Goal: Task Accomplishment & Management: Use online tool/utility

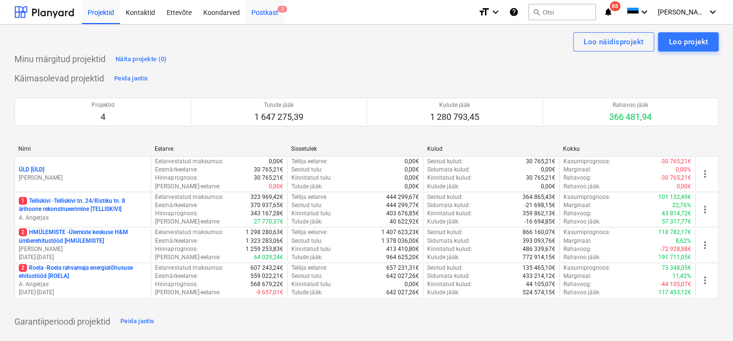
click at [265, 13] on div "Postkast 3" at bounding box center [265, 12] width 39 height 25
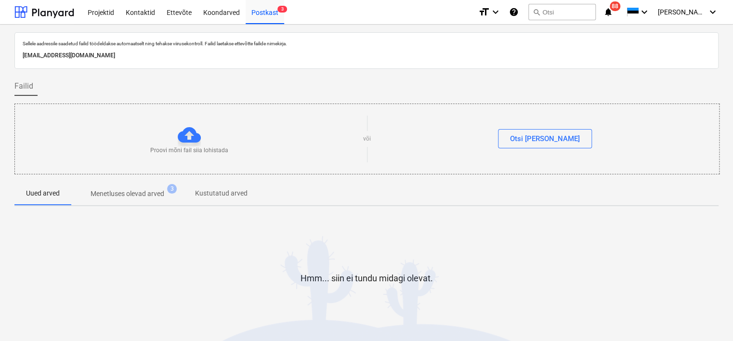
click at [128, 58] on p "[EMAIL_ADDRESS][DOMAIN_NAME]" at bounding box center [367, 56] width 688 height 10
copy p "[EMAIL_ADDRESS][DOMAIN_NAME]"
click at [215, 13] on div "Koondarved" at bounding box center [222, 12] width 48 height 25
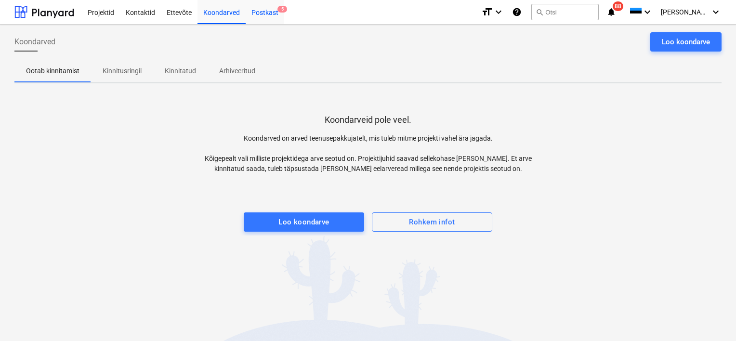
click at [268, 15] on div "Postkast 5" at bounding box center [265, 12] width 39 height 25
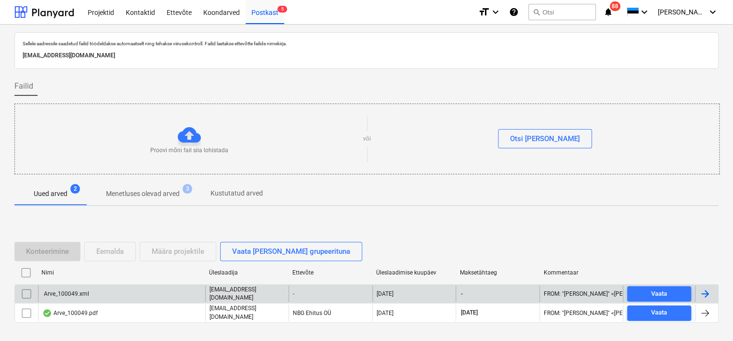
scroll to position [32, 0]
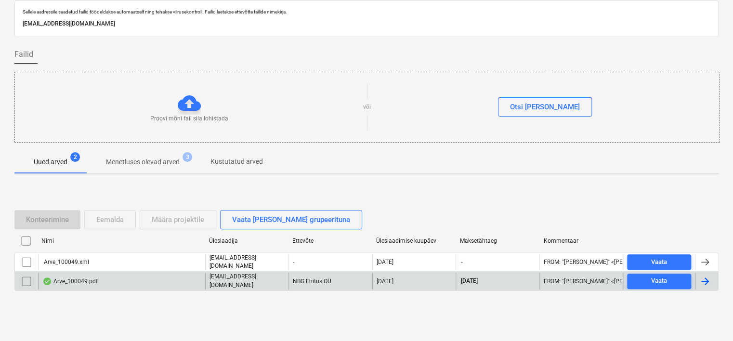
click at [91, 281] on div "Arve_100049.pdf" at bounding box center [69, 282] width 55 height 8
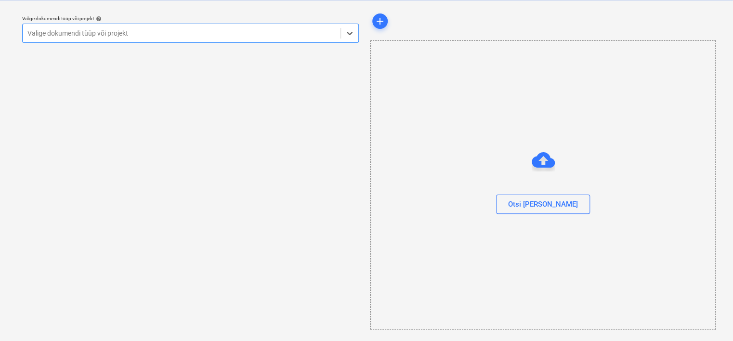
scroll to position [25, 0]
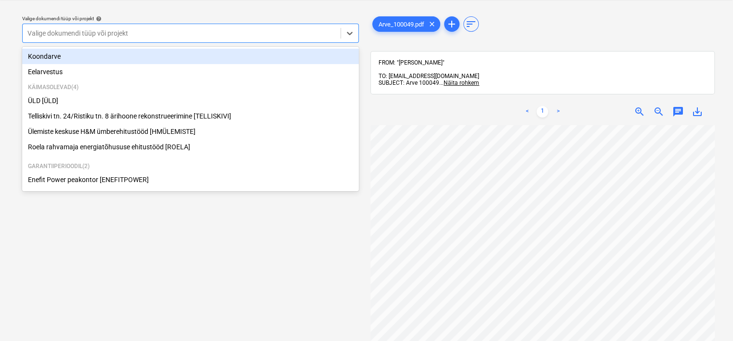
click at [154, 31] on div at bounding box center [181, 33] width 308 height 10
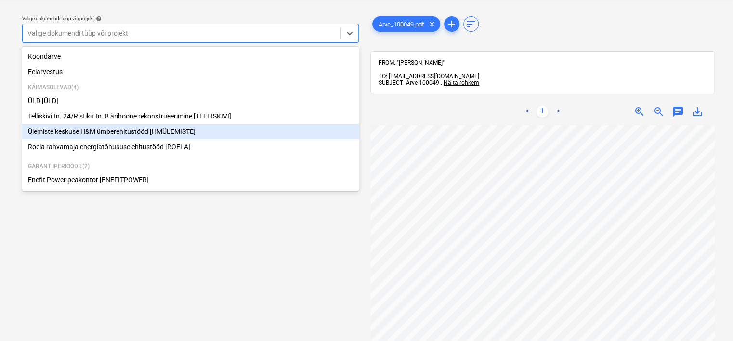
click at [99, 135] on div "Ülemiste keskuse H&M ümberehitustööd [HMÜLEMISTE]" at bounding box center [190, 131] width 337 height 15
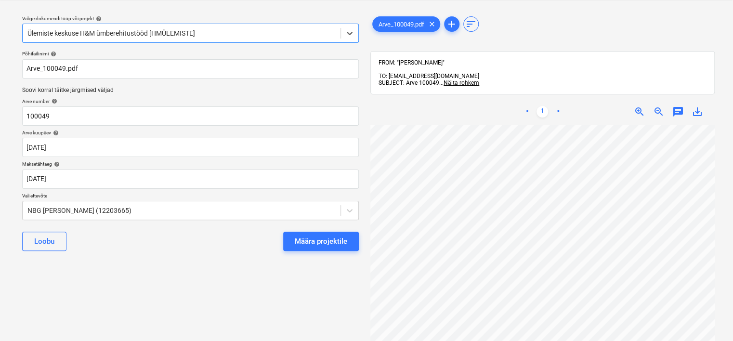
scroll to position [0, 77]
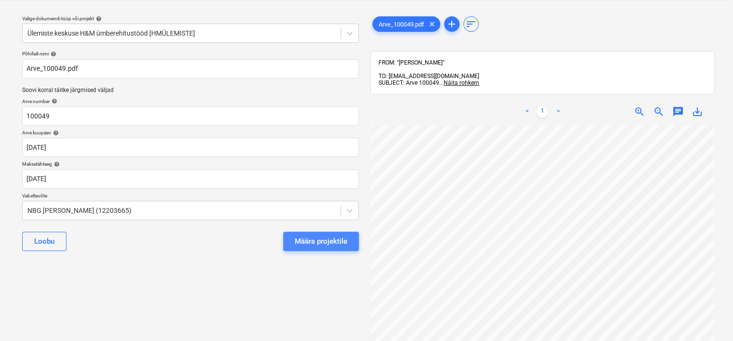
click at [331, 239] on div "Määra projektile" at bounding box center [321, 241] width 53 height 13
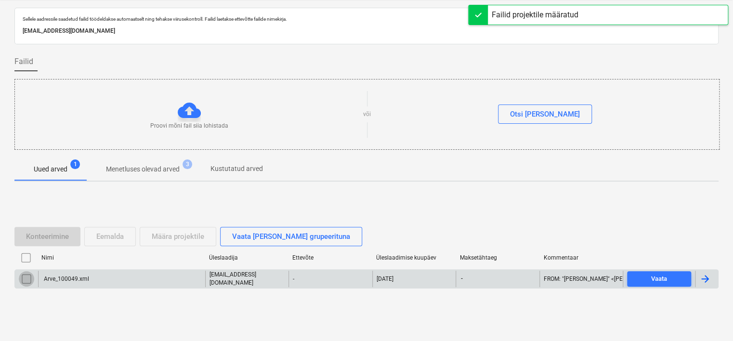
click at [25, 278] on input "checkbox" at bounding box center [26, 278] width 15 height 15
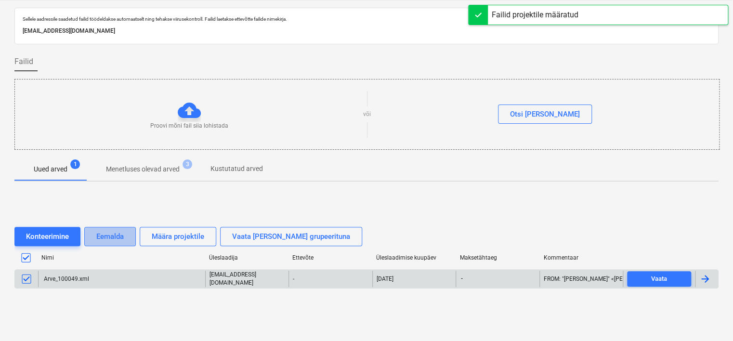
click at [111, 237] on div "Eemalda" at bounding box center [109, 236] width 27 height 13
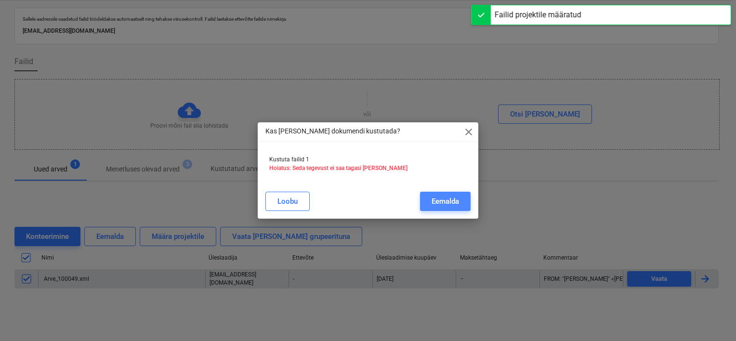
click at [452, 200] on div "Eemalda" at bounding box center [445, 201] width 27 height 13
